Goal: Task Accomplishment & Management: Use online tool/utility

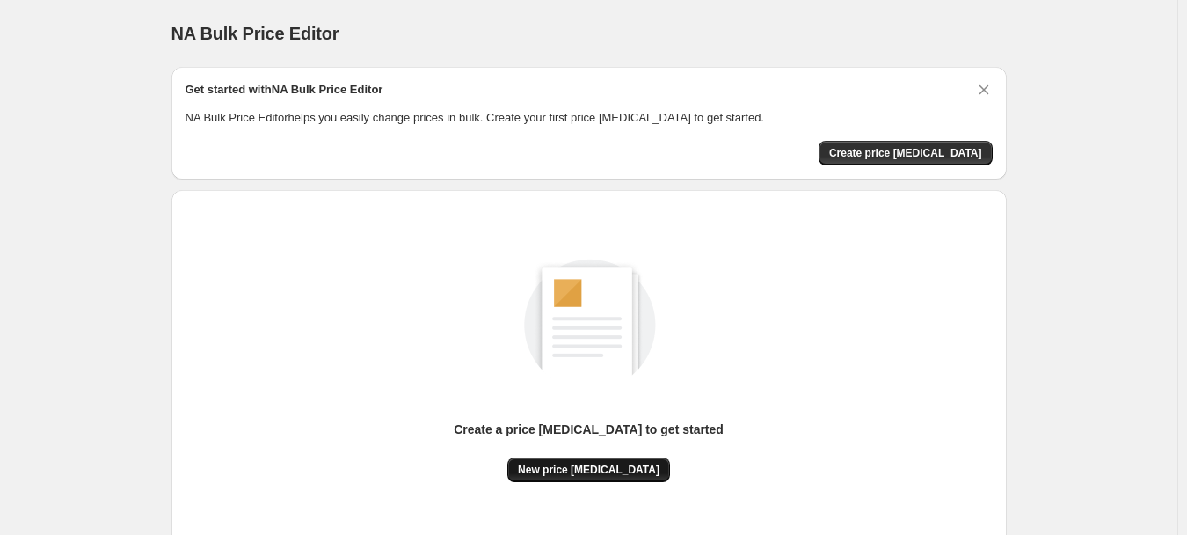
click at [634, 464] on span "New price [MEDICAL_DATA]" at bounding box center [589, 470] width 142 height 14
click at [909, 143] on button "Create price [MEDICAL_DATA]" at bounding box center [906, 153] width 174 height 25
